Goal: Navigation & Orientation: Find specific page/section

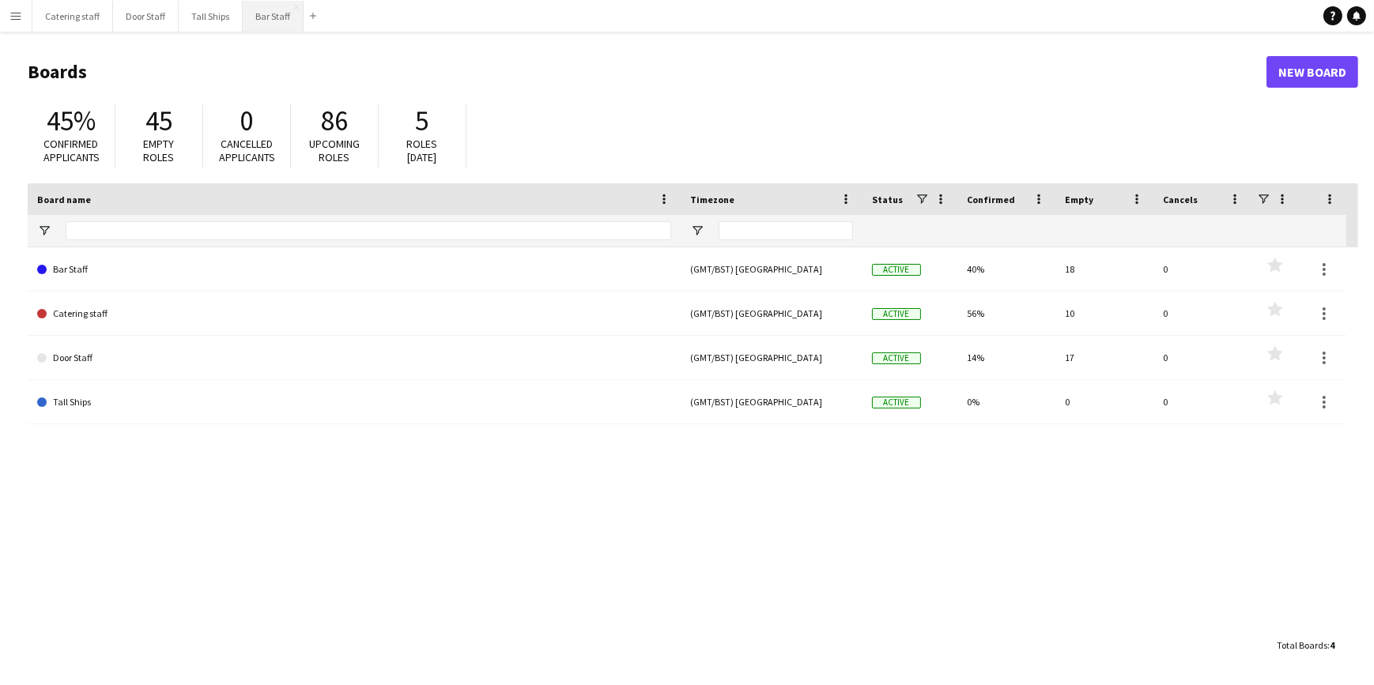
click at [273, 17] on button "Bar Staff Close" at bounding box center [273, 16] width 61 height 31
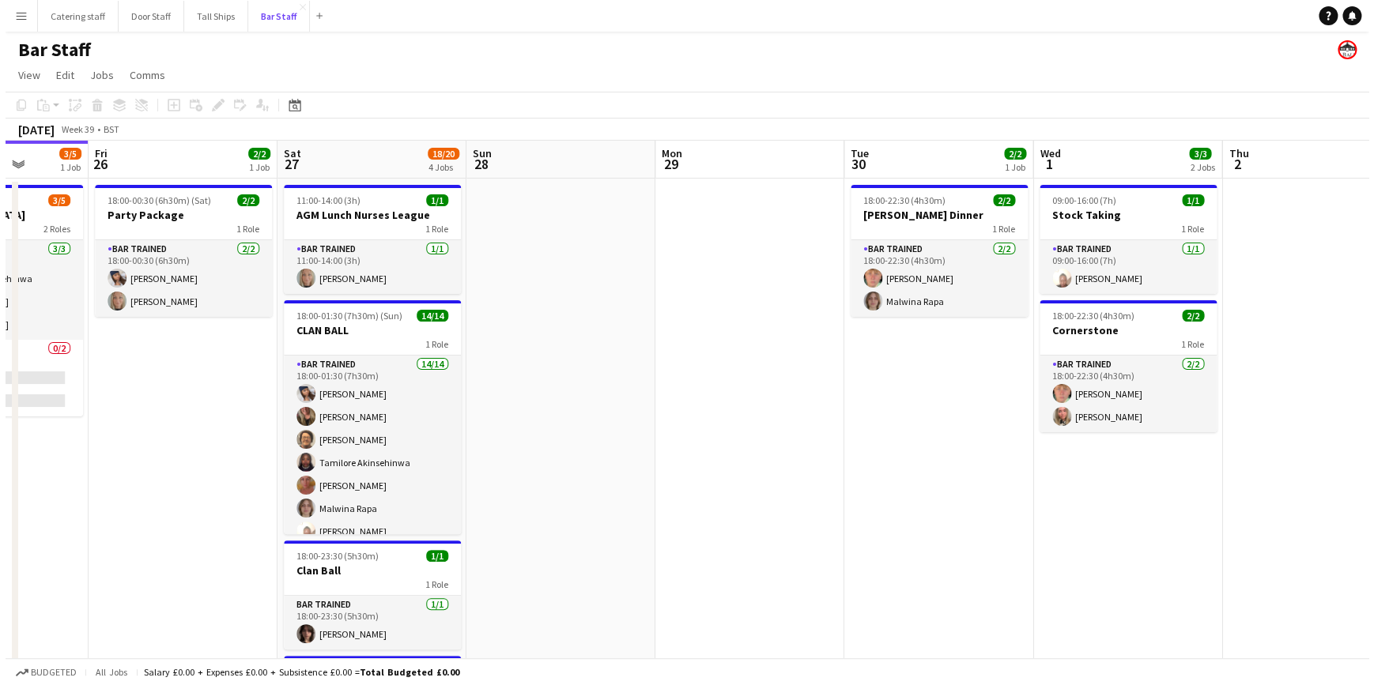
scroll to position [0, 450]
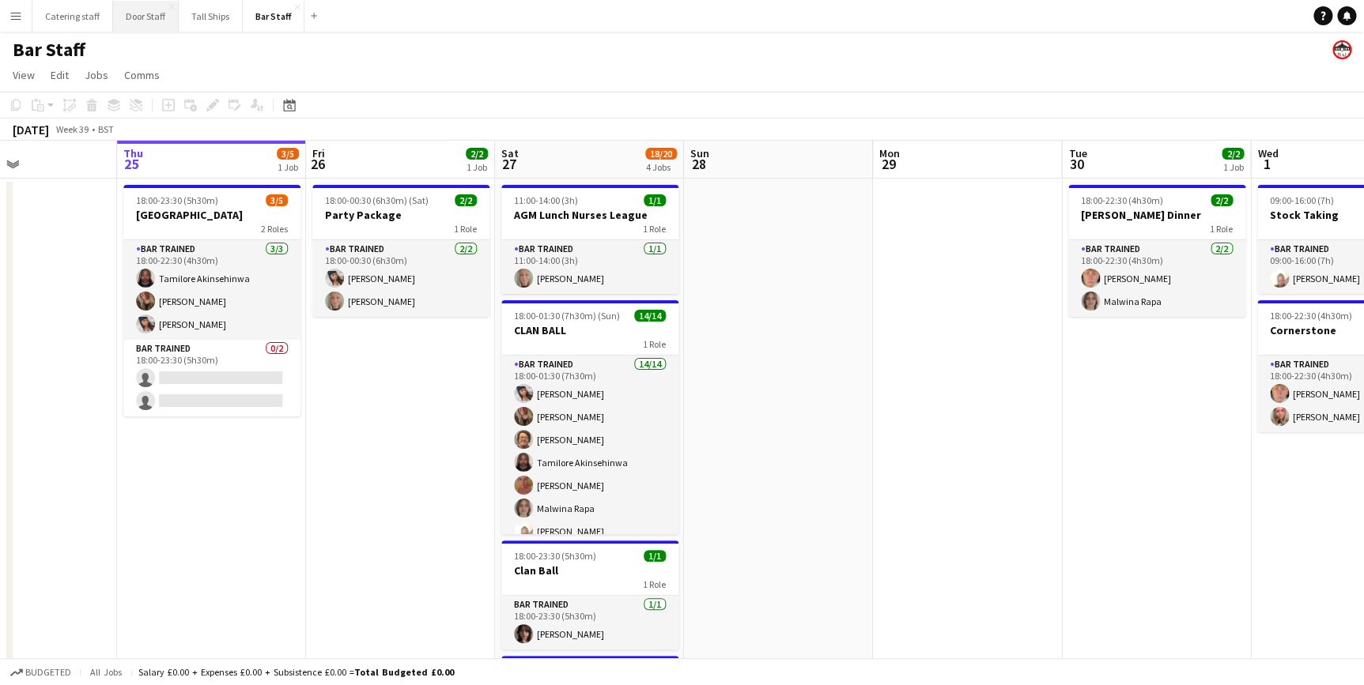
click at [142, 16] on button "Door Staff Close" at bounding box center [146, 16] width 66 height 31
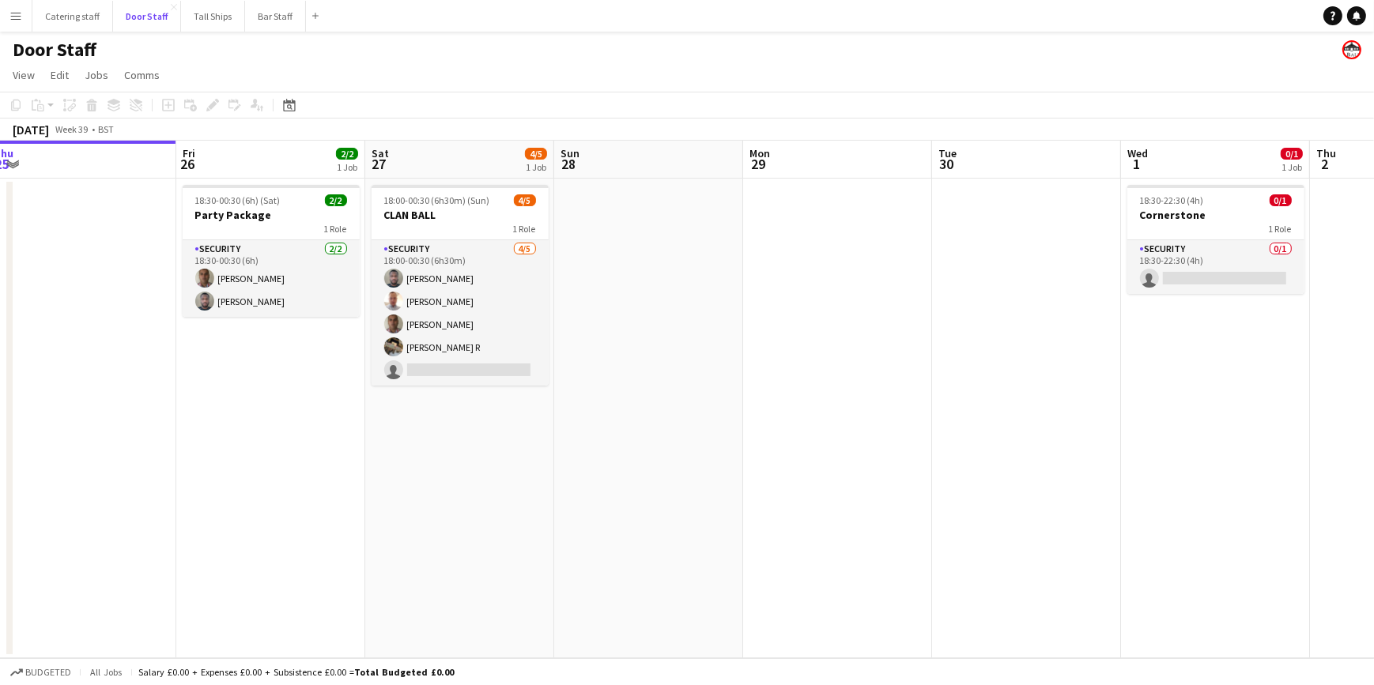
scroll to position [0, 593]
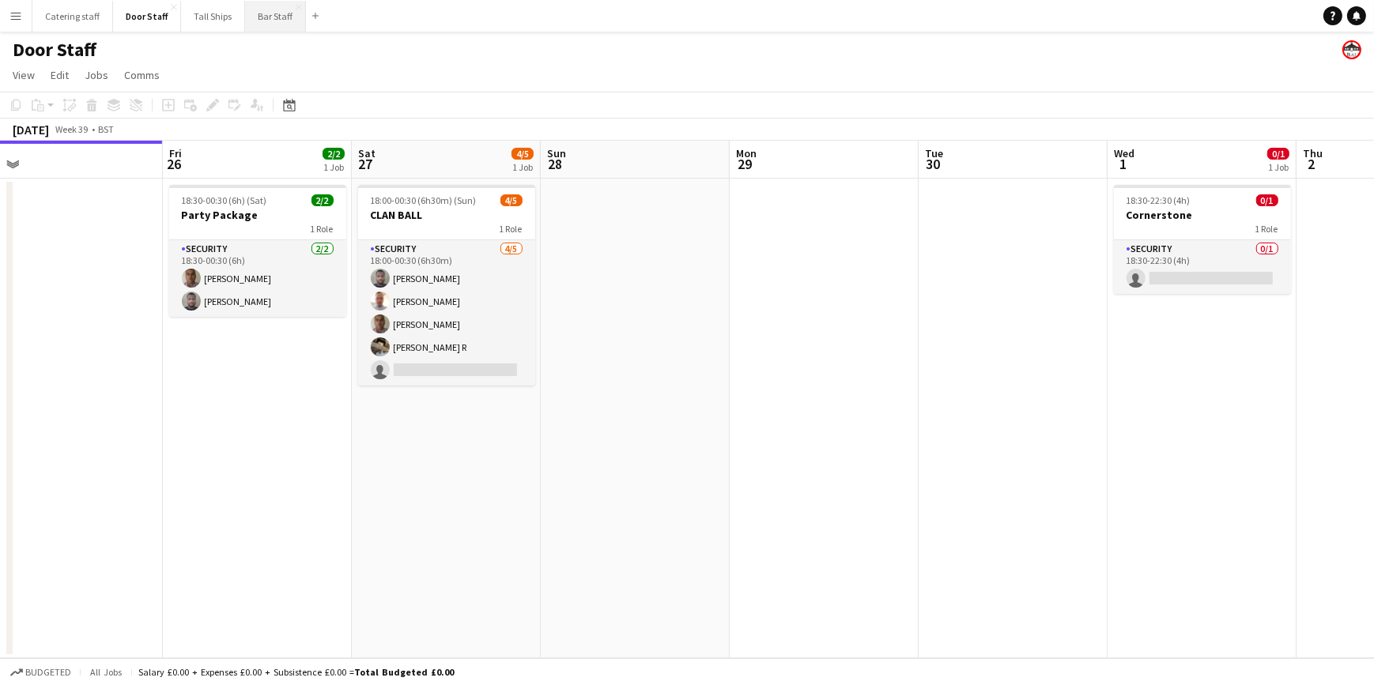
click at [252, 13] on button "Bar Staff Close" at bounding box center [275, 16] width 61 height 31
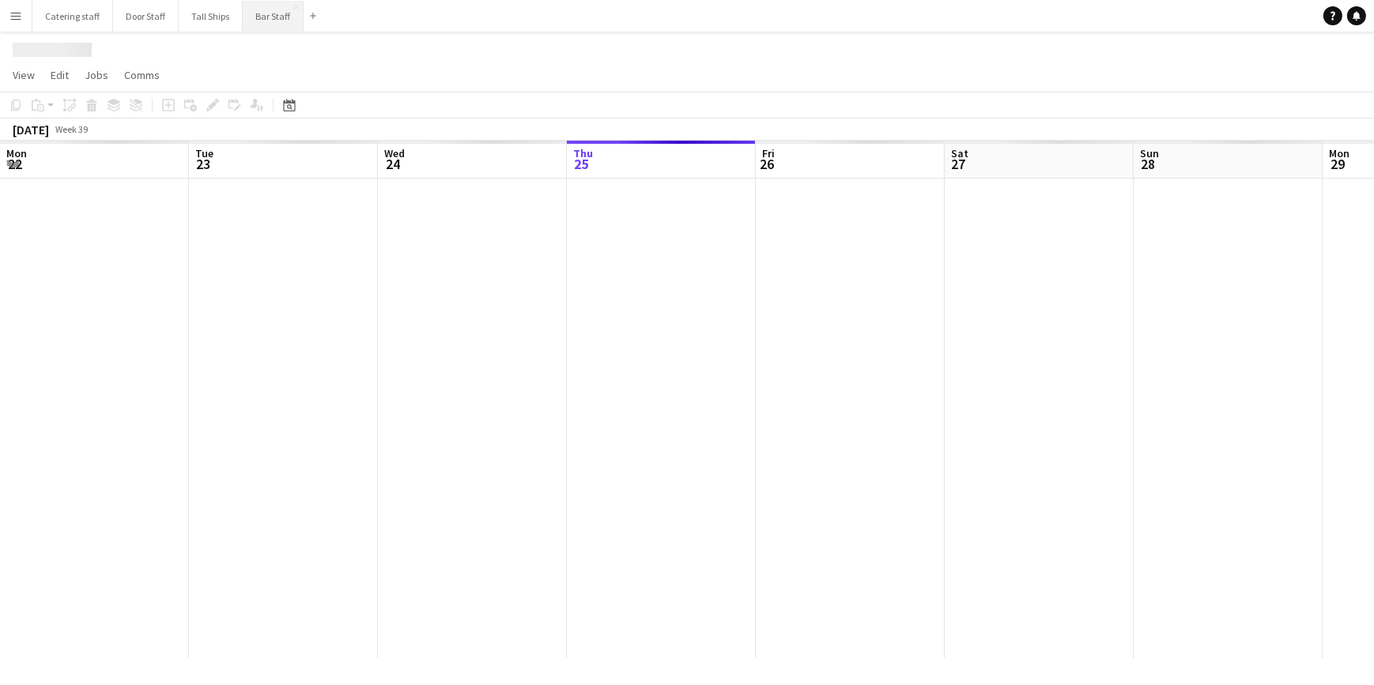
scroll to position [0, 378]
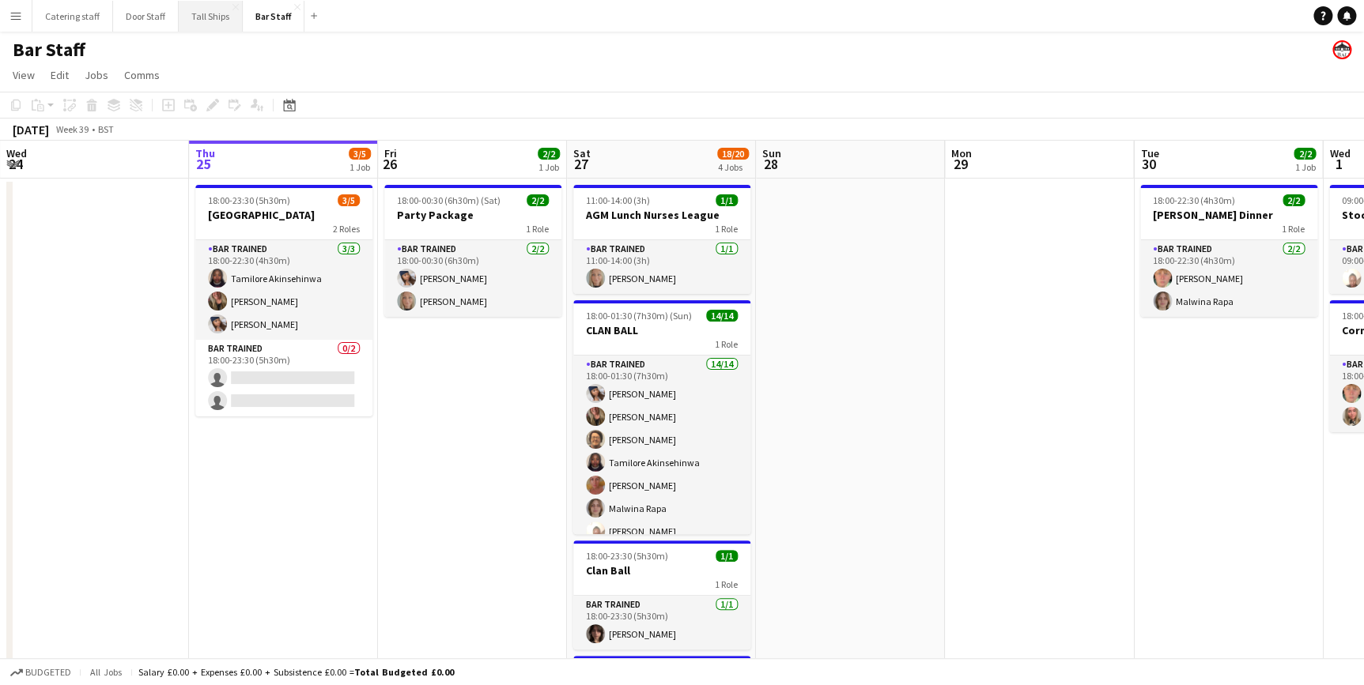
click at [213, 22] on button "Tall Ships Close" at bounding box center [211, 16] width 64 height 31
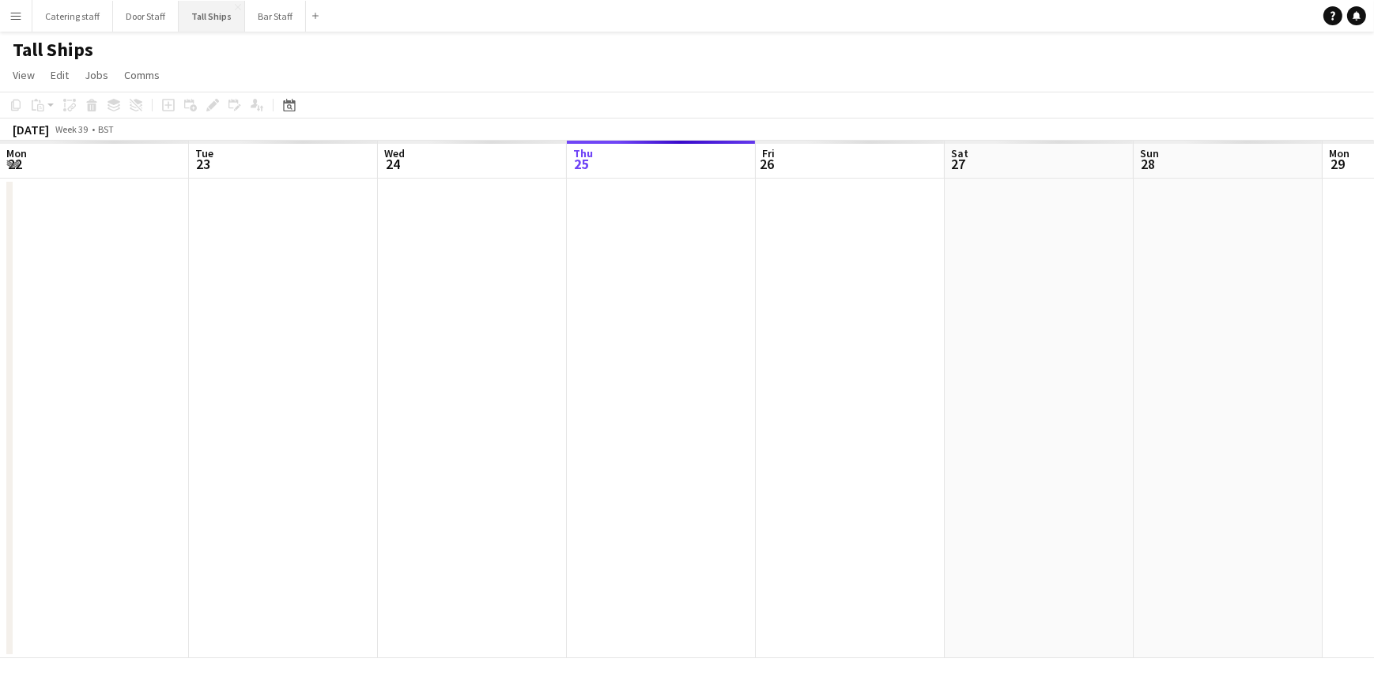
scroll to position [0, 378]
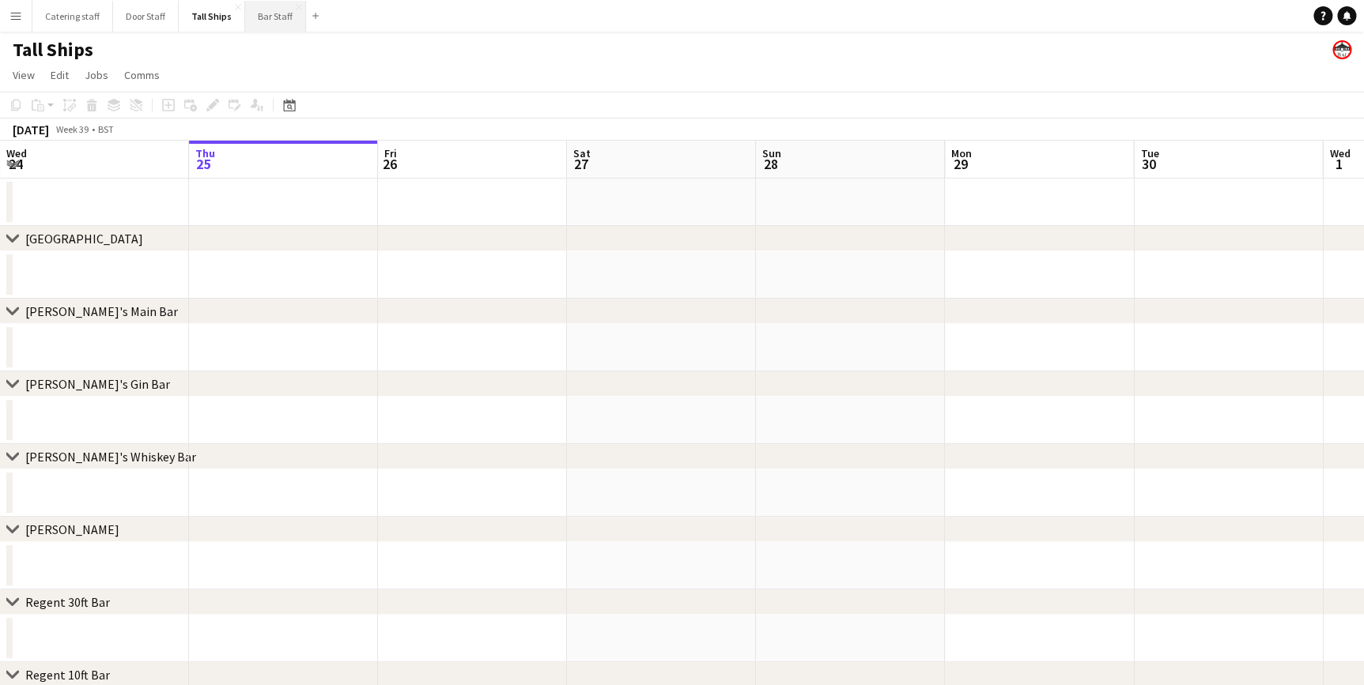
click at [261, 15] on button "Bar Staff Close" at bounding box center [275, 16] width 61 height 31
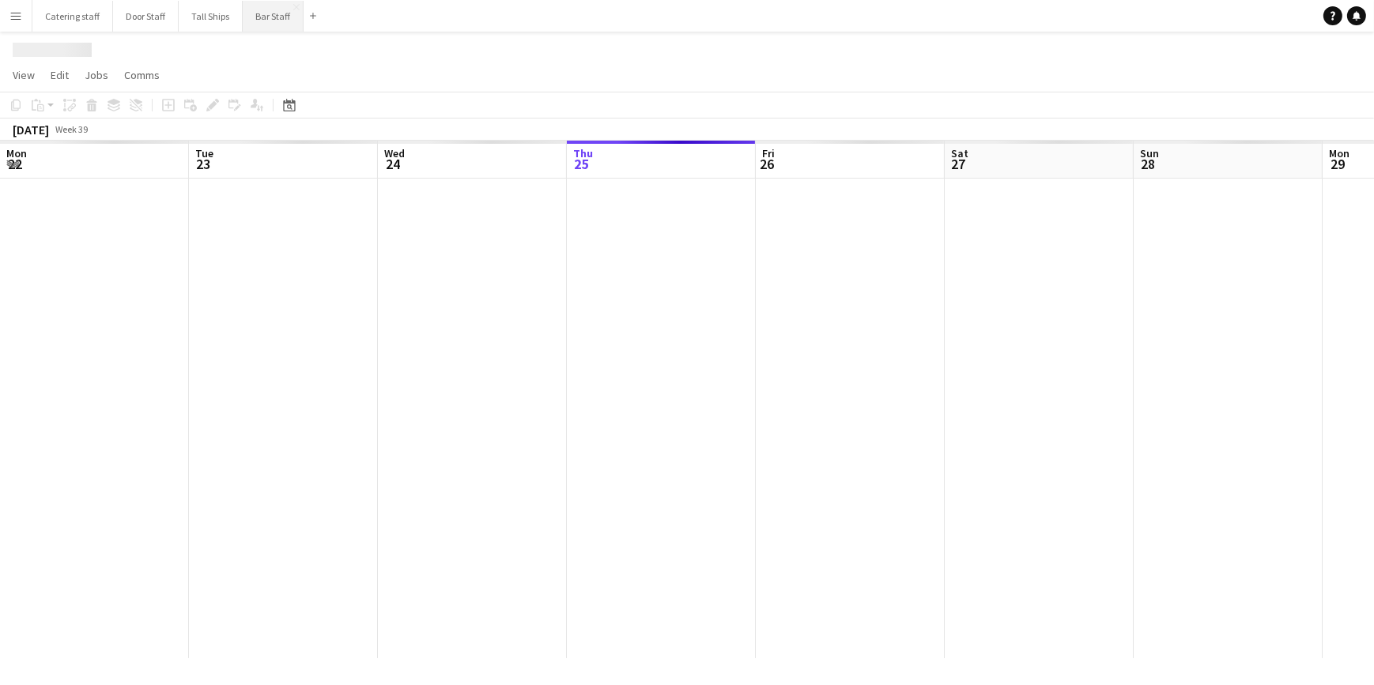
scroll to position [0, 378]
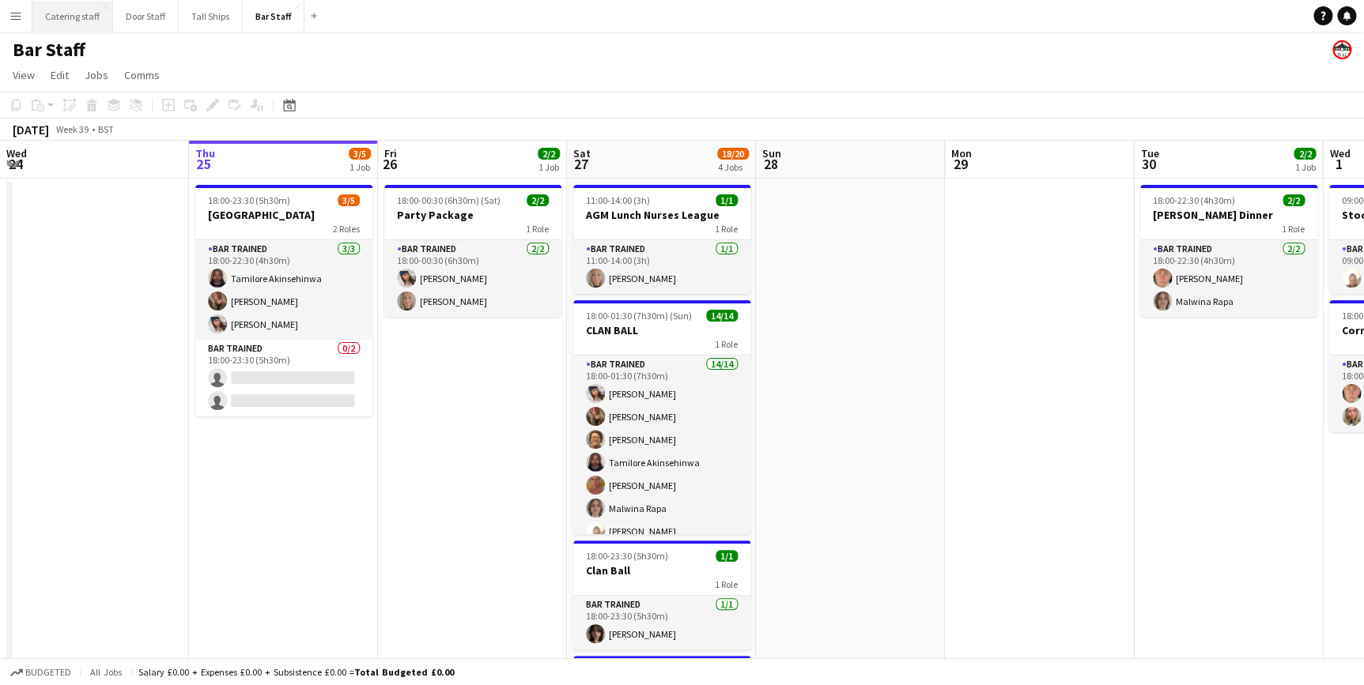
click at [85, 17] on button "Catering staff Close" at bounding box center [72, 16] width 81 height 31
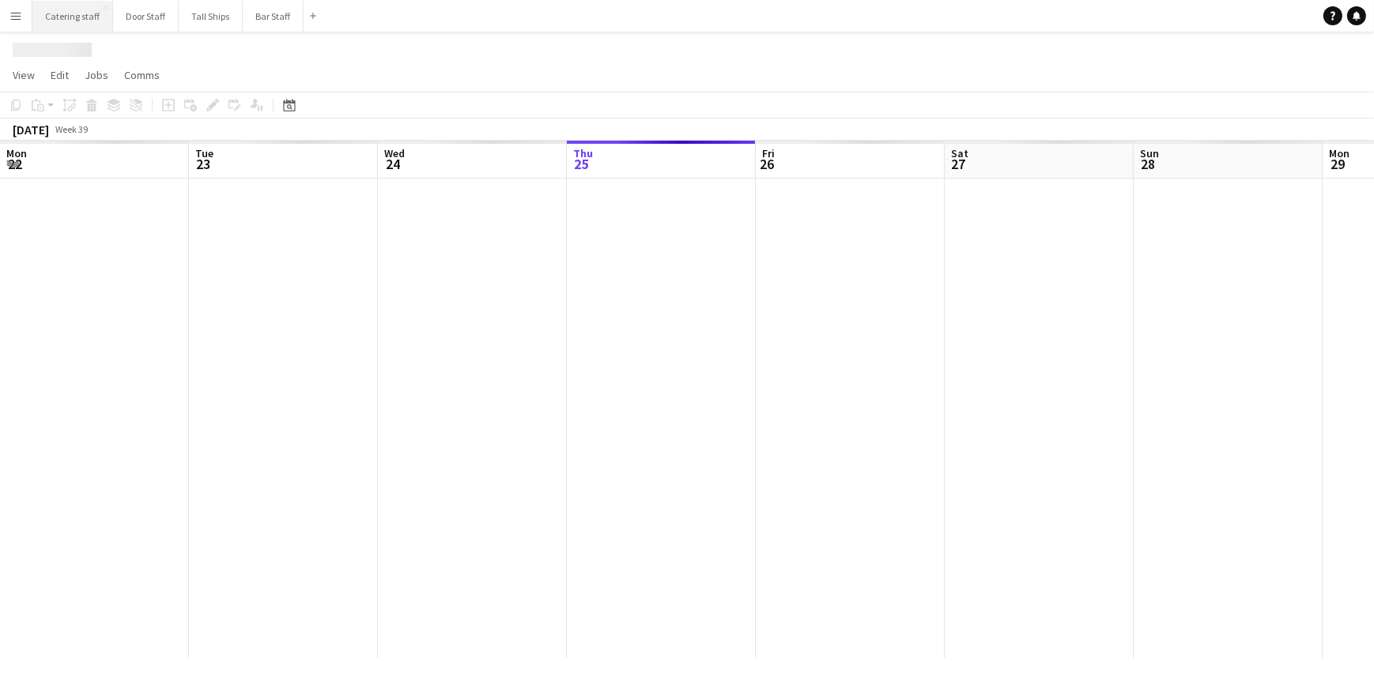
scroll to position [0, 378]
